Goal: Transaction & Acquisition: Obtain resource

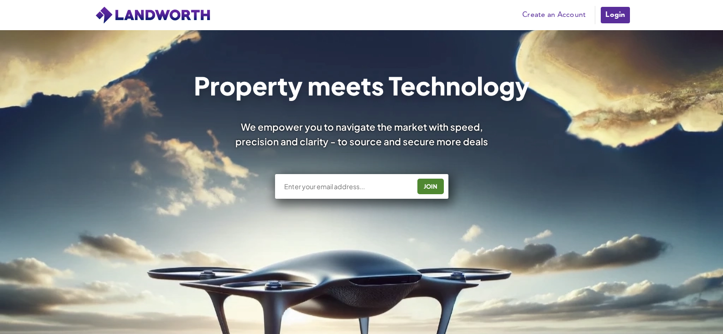
click at [617, 8] on link "Login" at bounding box center [615, 15] width 31 height 18
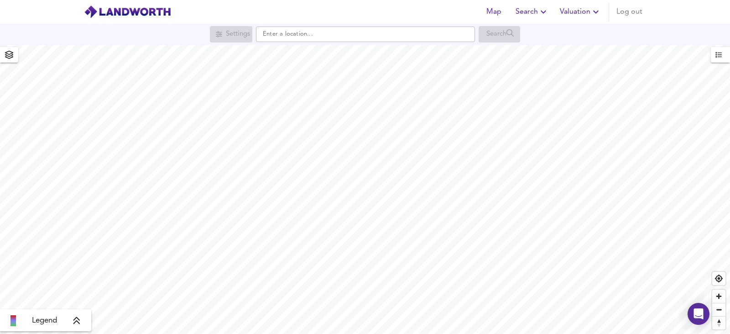
click at [576, 17] on span "Valuation" at bounding box center [581, 11] width 42 height 13
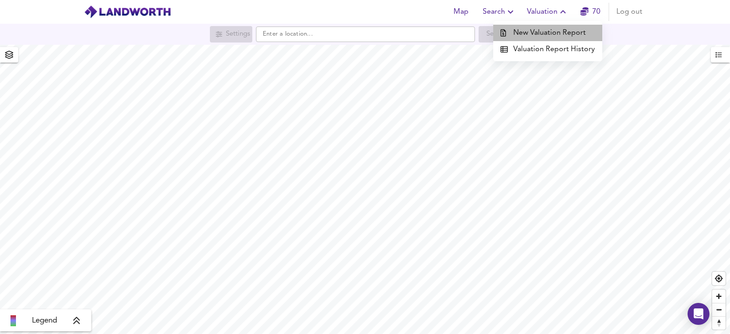
click at [571, 34] on li "New Valuation Report" at bounding box center [547, 33] width 109 height 16
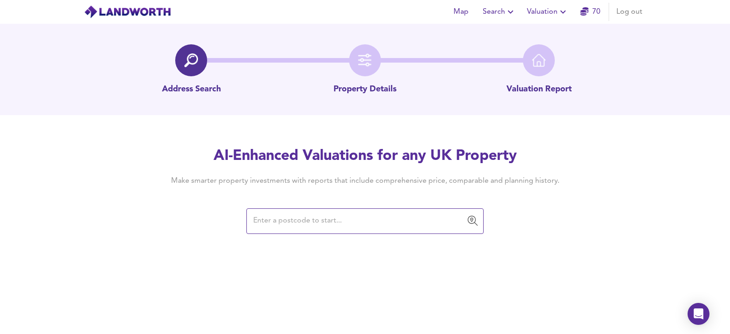
click at [591, 10] on link "70" at bounding box center [591, 11] width 20 height 13
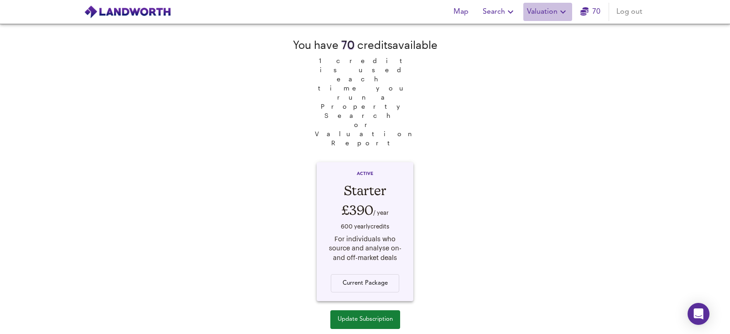
click at [544, 11] on span "Valuation" at bounding box center [548, 11] width 42 height 13
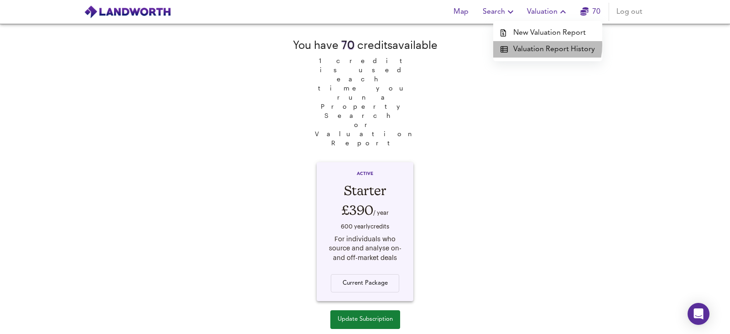
click at [539, 45] on li "Valuation Report History" at bounding box center [547, 49] width 109 height 16
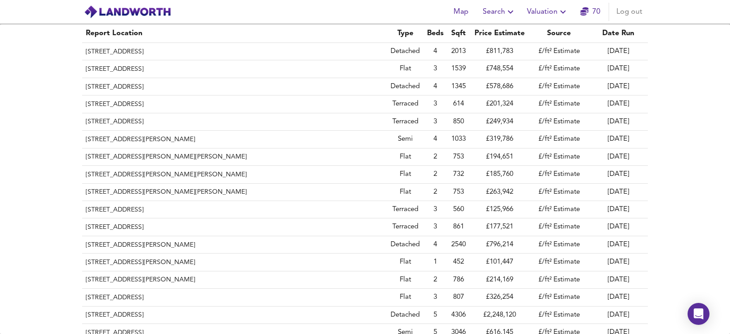
click at [547, 11] on span "Valuation" at bounding box center [548, 11] width 42 height 13
click at [549, 29] on li "New Valuation Report" at bounding box center [547, 33] width 109 height 16
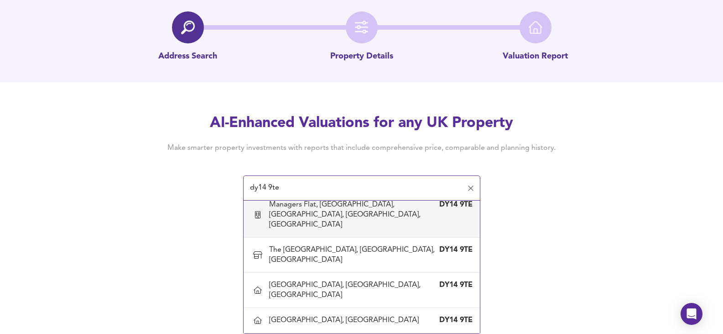
scroll to position [595, 0]
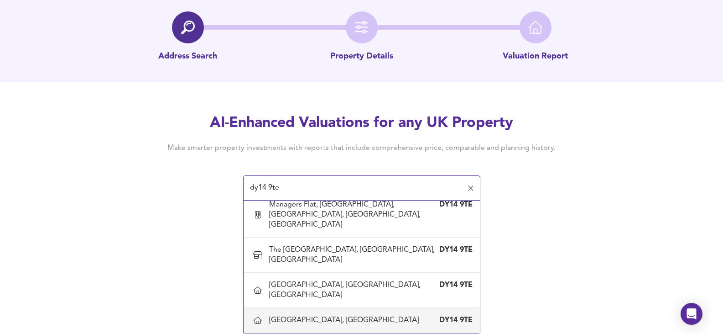
click at [350, 316] on div "[GEOGRAPHIC_DATA], [GEOGRAPHIC_DATA]" at bounding box center [345, 320] width 153 height 10
type input "[GEOGRAPHIC_DATA], [GEOGRAPHIC_DATA]"
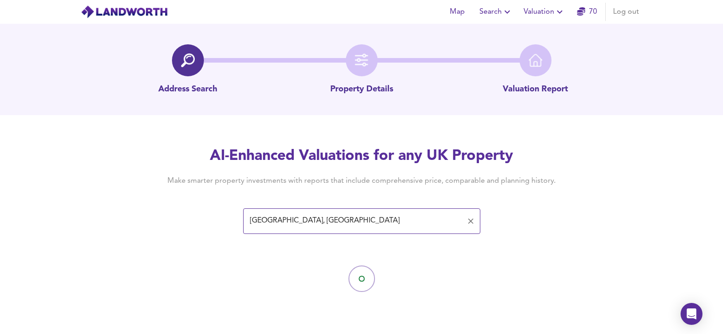
scroll to position [0, 0]
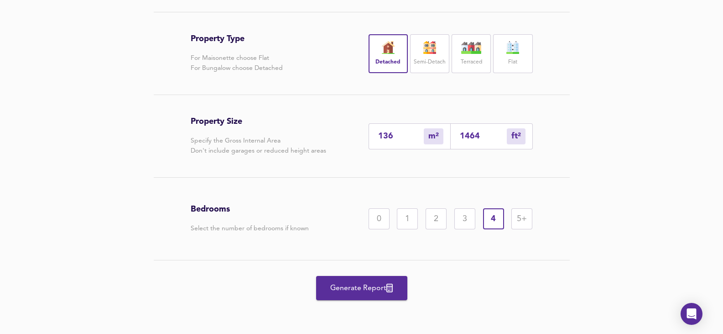
scroll to position [209, 0]
click at [372, 280] on button "Generate Report" at bounding box center [361, 288] width 91 height 24
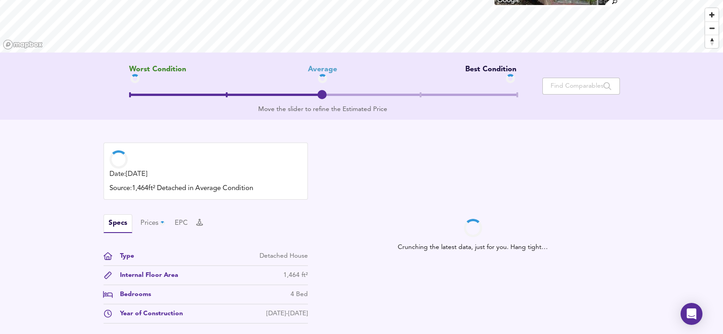
scroll to position [137, 0]
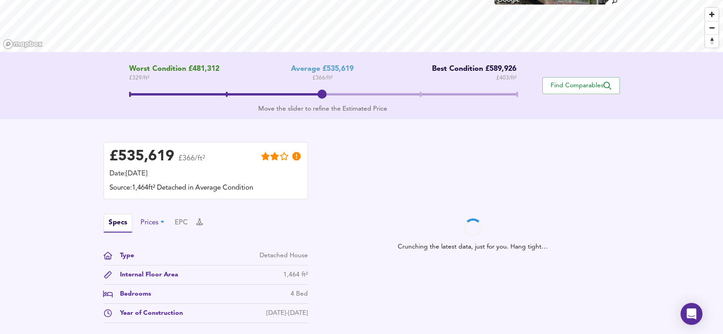
click at [143, 220] on div "Prices" at bounding box center [154, 223] width 26 height 10
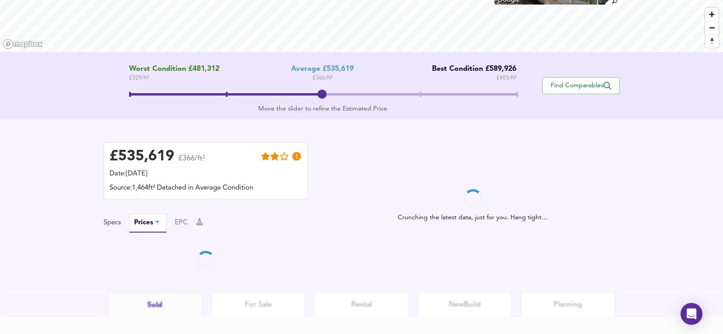
click at [112, 226] on button "Specs" at bounding box center [112, 223] width 17 height 10
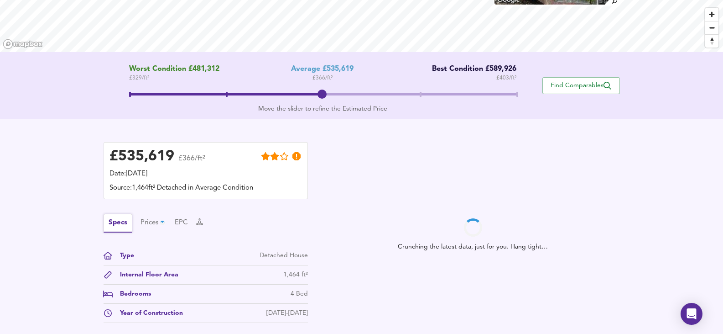
scroll to position [252, 0]
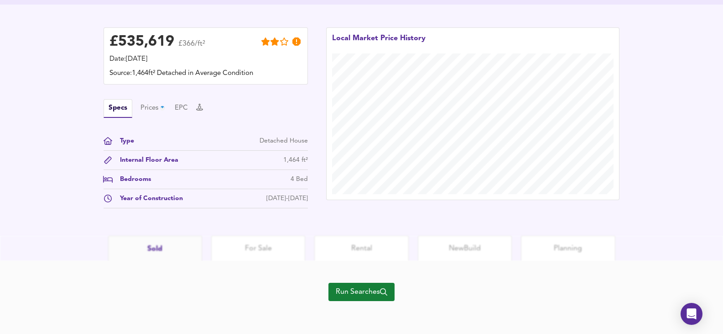
click at [351, 297] on span "Run Searches" at bounding box center [362, 291] width 52 height 13
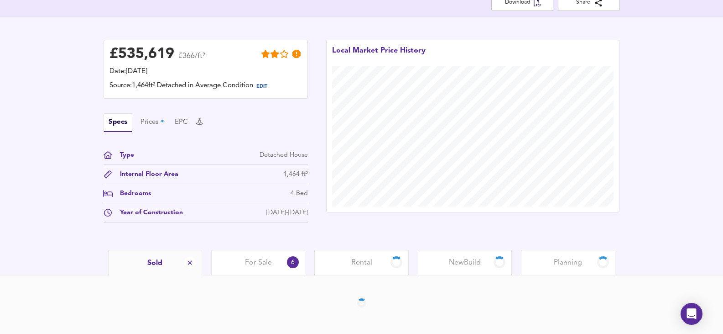
scroll to position [214, 0]
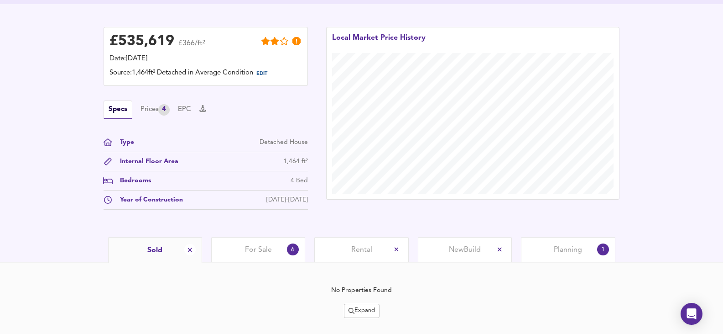
click at [246, 246] on span "For Sale" at bounding box center [258, 250] width 27 height 10
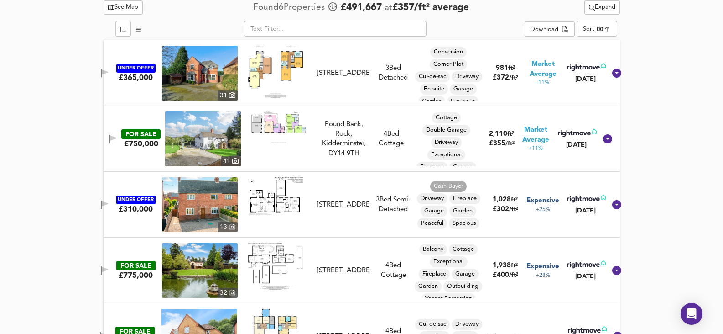
scroll to position [487, 0]
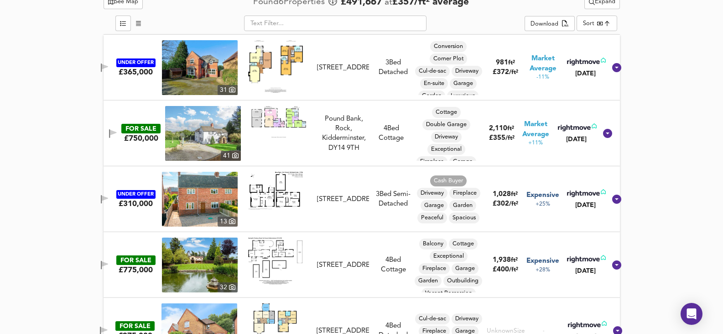
click at [198, 269] on img at bounding box center [200, 264] width 76 height 55
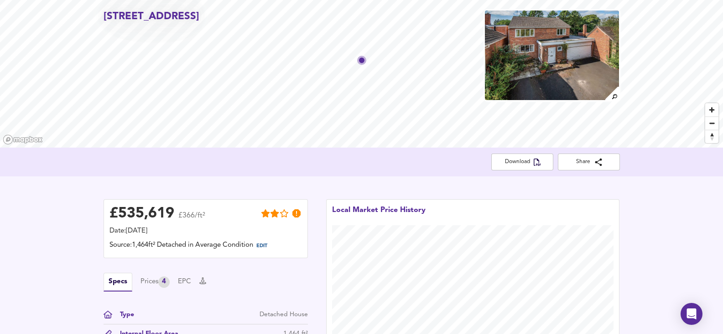
scroll to position [0, 0]
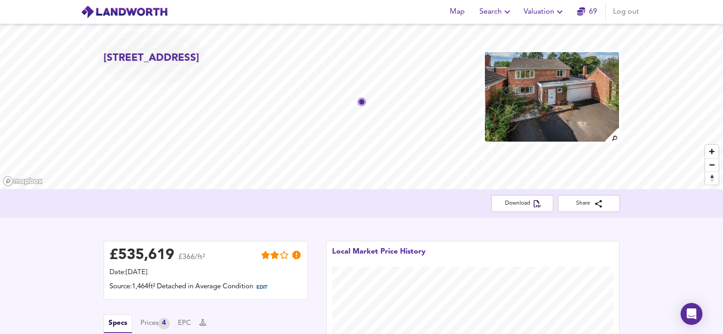
click at [562, 84] on img at bounding box center [552, 96] width 136 height 91
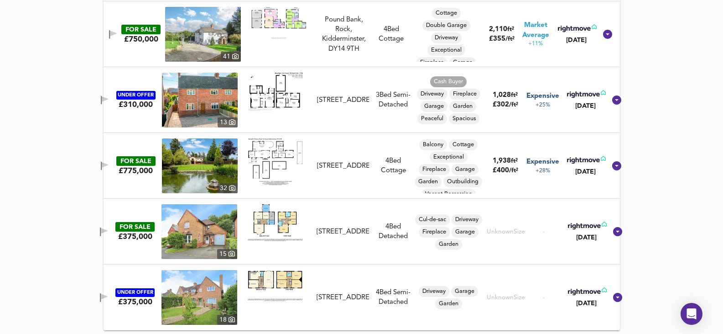
scroll to position [588, 0]
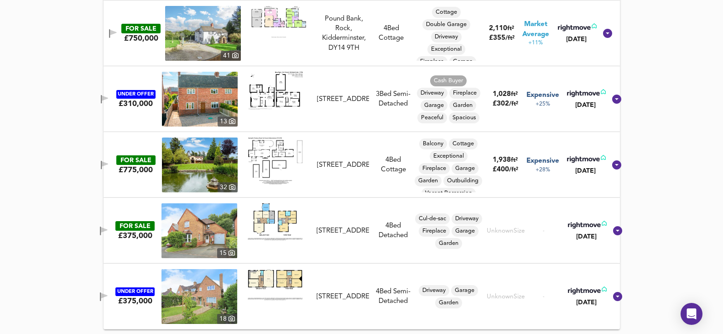
click at [197, 241] on img at bounding box center [200, 230] width 76 height 55
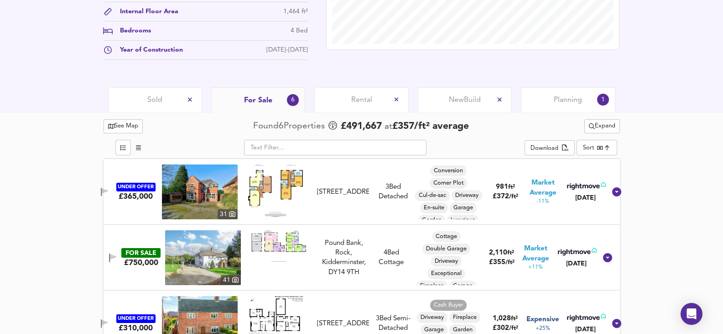
scroll to position [223, 0]
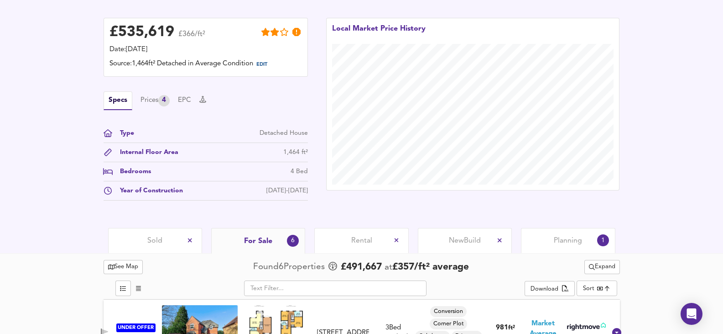
click at [149, 238] on span "Sold" at bounding box center [154, 241] width 15 height 10
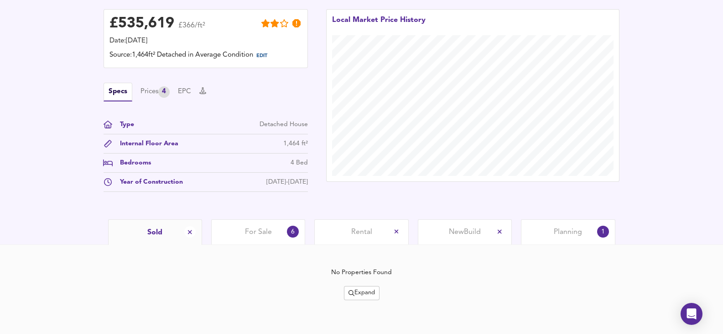
scroll to position [234, 0]
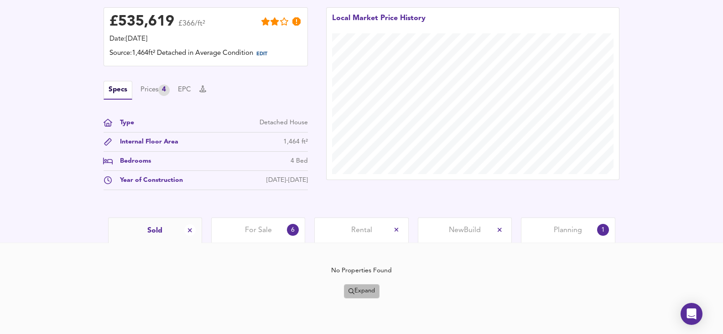
click at [350, 295] on span "Expand" at bounding box center [362, 291] width 26 height 10
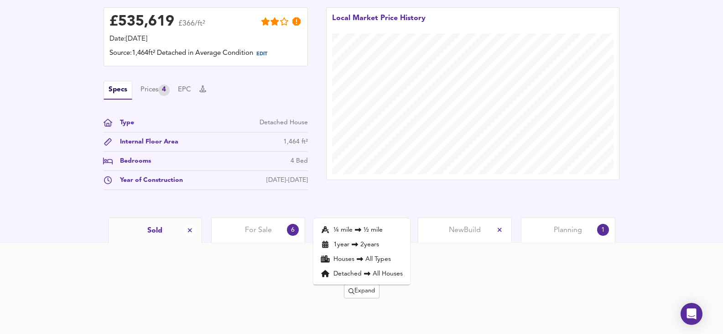
click at [369, 233] on li "¼ mile ½ mile" at bounding box center [362, 229] width 97 height 15
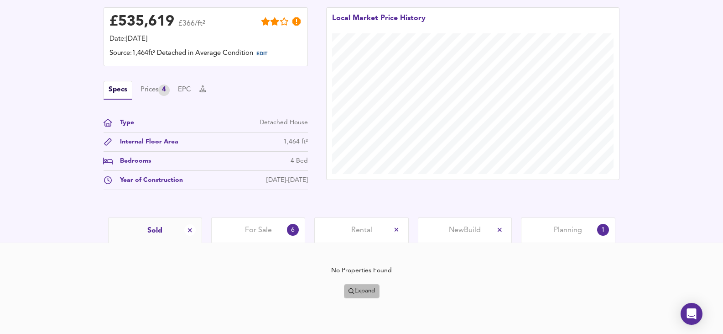
click at [359, 284] on button "Expand" at bounding box center [362, 291] width 36 height 14
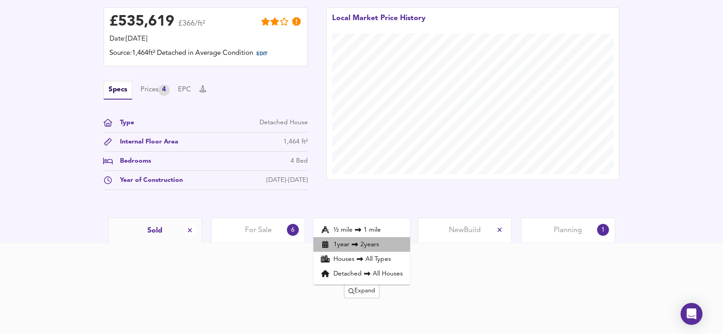
click at [357, 240] on li "1 year 2 years" at bounding box center [362, 244] width 97 height 15
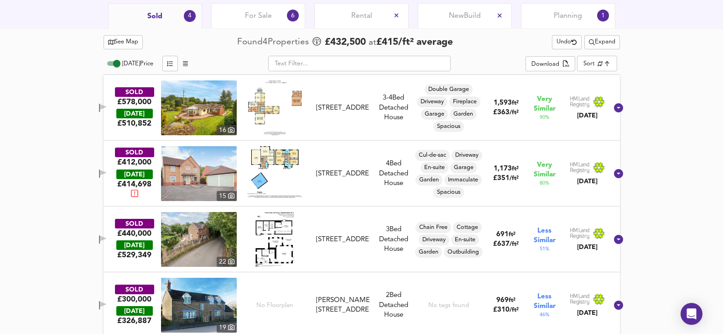
scroll to position [456, 0]
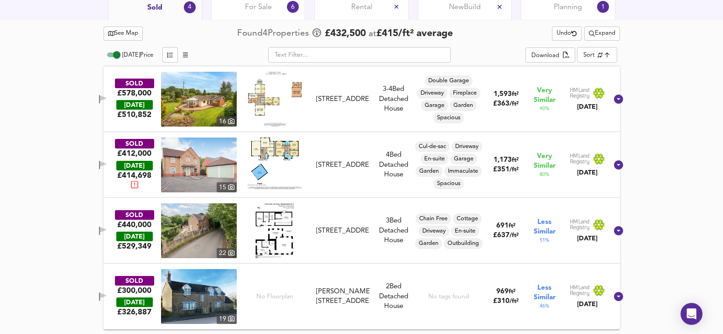
click at [209, 99] on img at bounding box center [199, 99] width 76 height 55
click at [256, 5] on span "For Sale" at bounding box center [258, 7] width 27 height 10
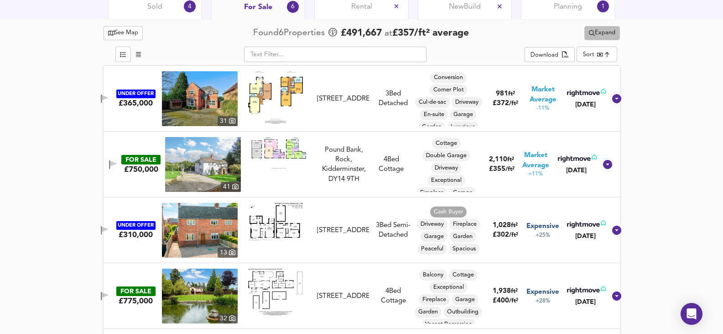
click at [607, 34] on span "Expand" at bounding box center [602, 33] width 26 height 10
click at [604, 48] on icon at bounding box center [600, 51] width 11 height 6
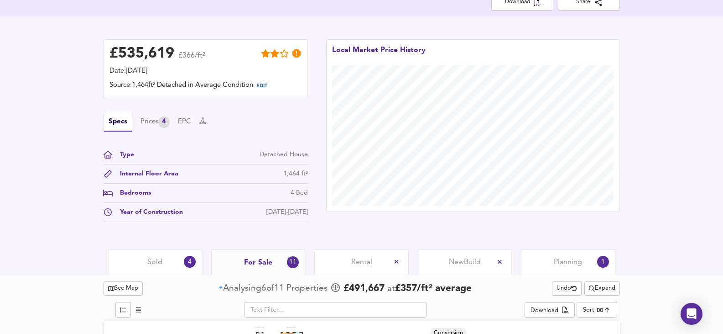
scroll to position [456, 0]
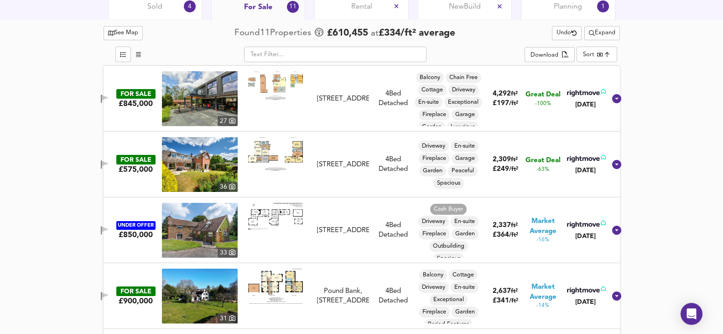
click at [203, 163] on img at bounding box center [200, 164] width 76 height 55
